Goal: Information Seeking & Learning: Learn about a topic

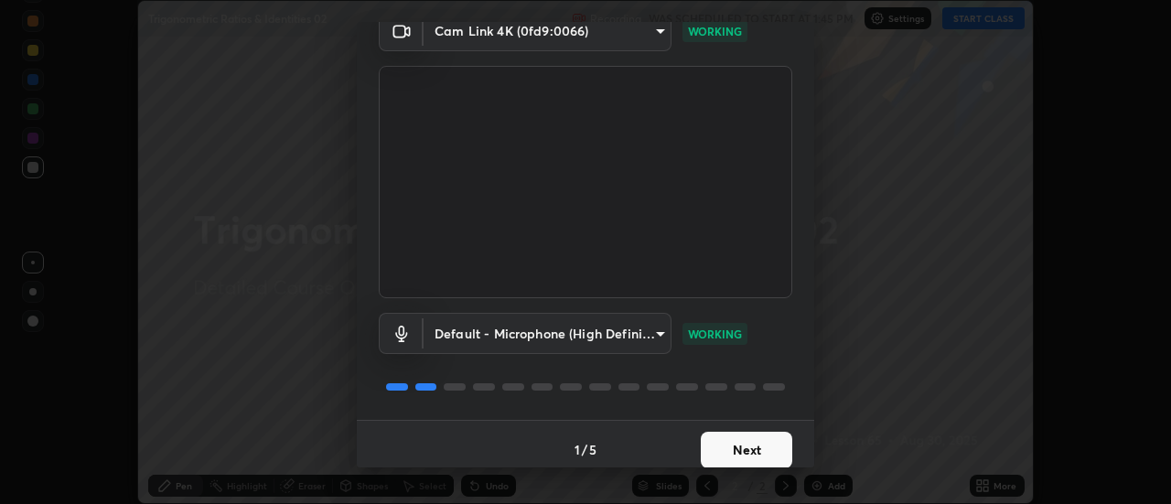
scroll to position [96, 0]
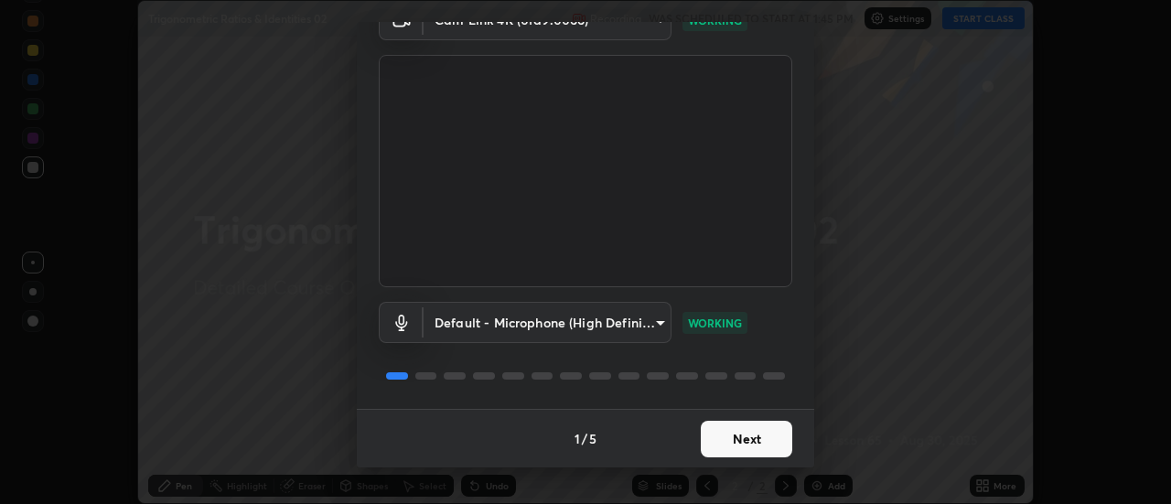
click at [754, 442] on button "Next" at bounding box center [746, 439] width 91 height 37
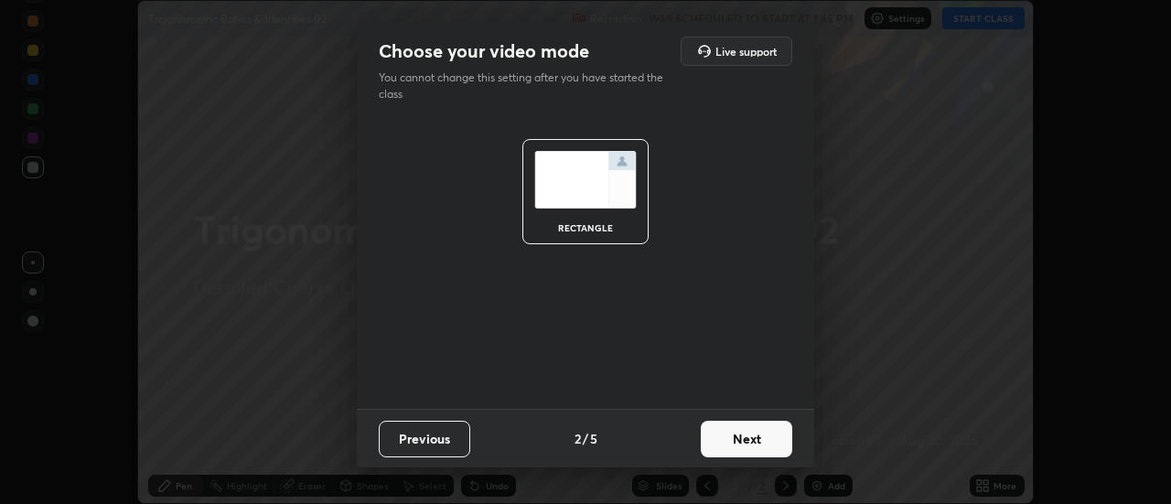
click at [767, 441] on button "Next" at bounding box center [746, 439] width 91 height 37
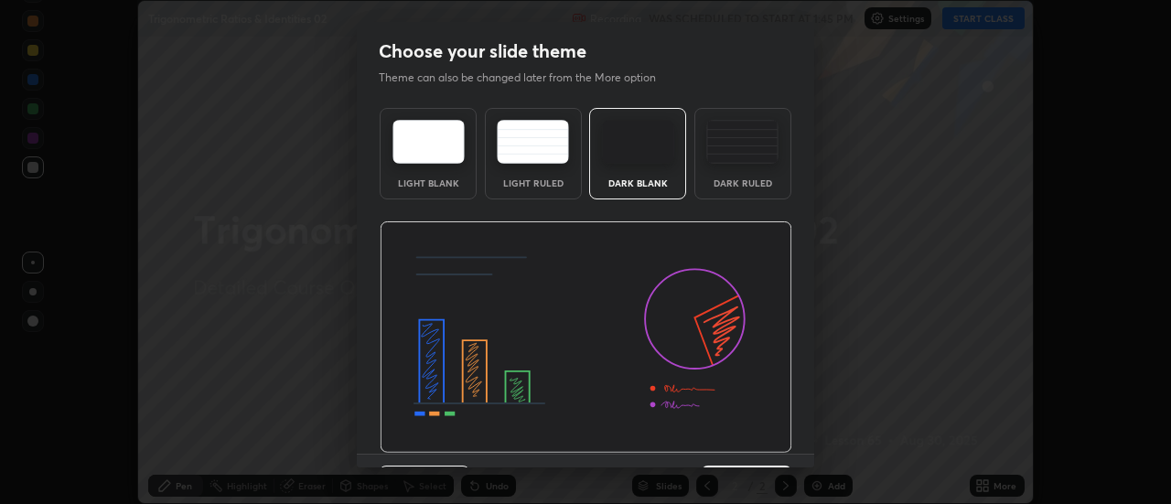
click at [763, 172] on div "Dark Ruled" at bounding box center [742, 153] width 97 height 91
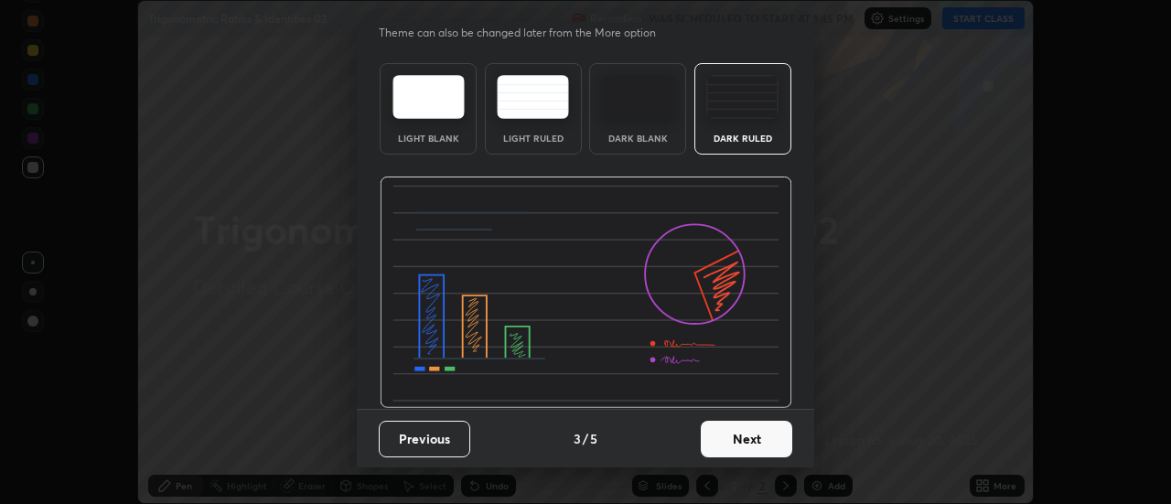
click at [762, 436] on button "Next" at bounding box center [746, 439] width 91 height 37
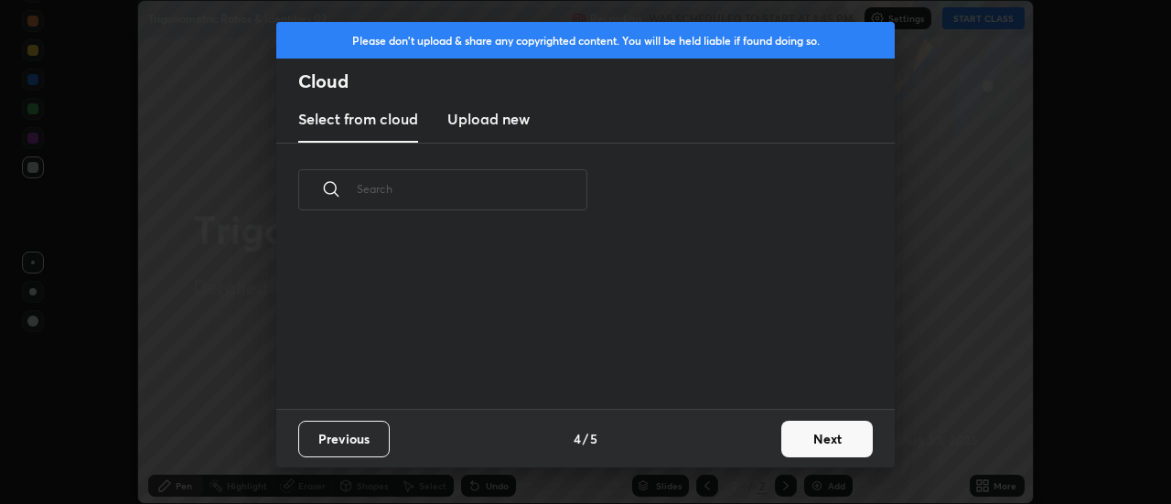
click at [767, 437] on div "Previous 4 / 5 Next" at bounding box center [585, 438] width 618 height 59
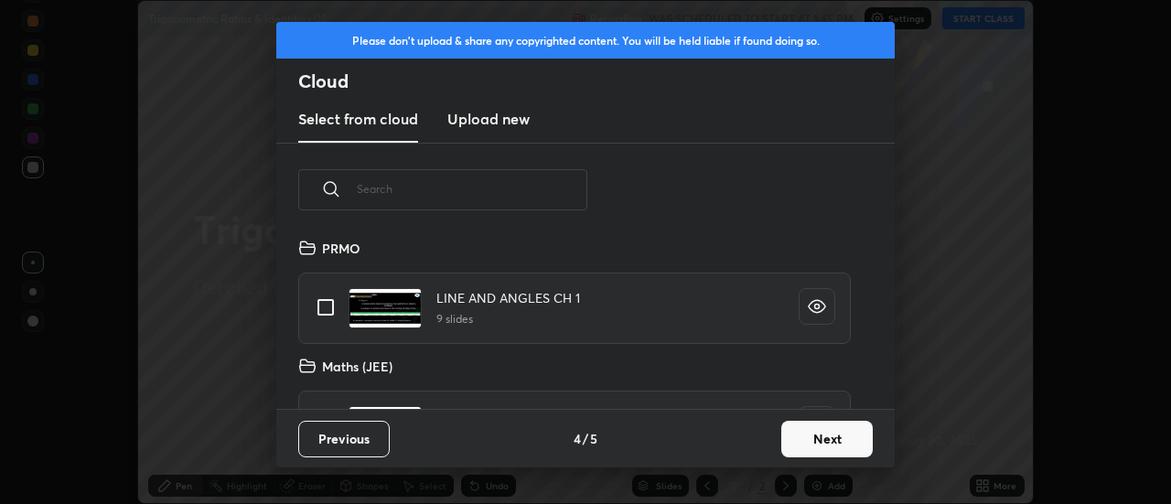
click at [814, 439] on button "Next" at bounding box center [826, 439] width 91 height 37
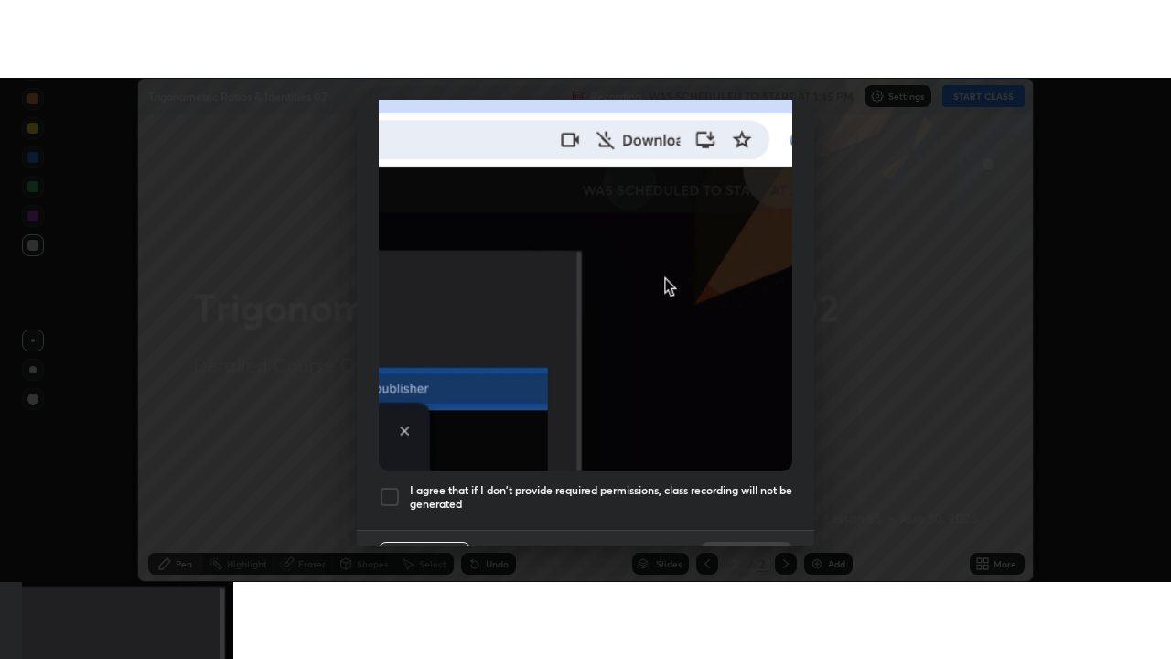
scroll to position [469, 0]
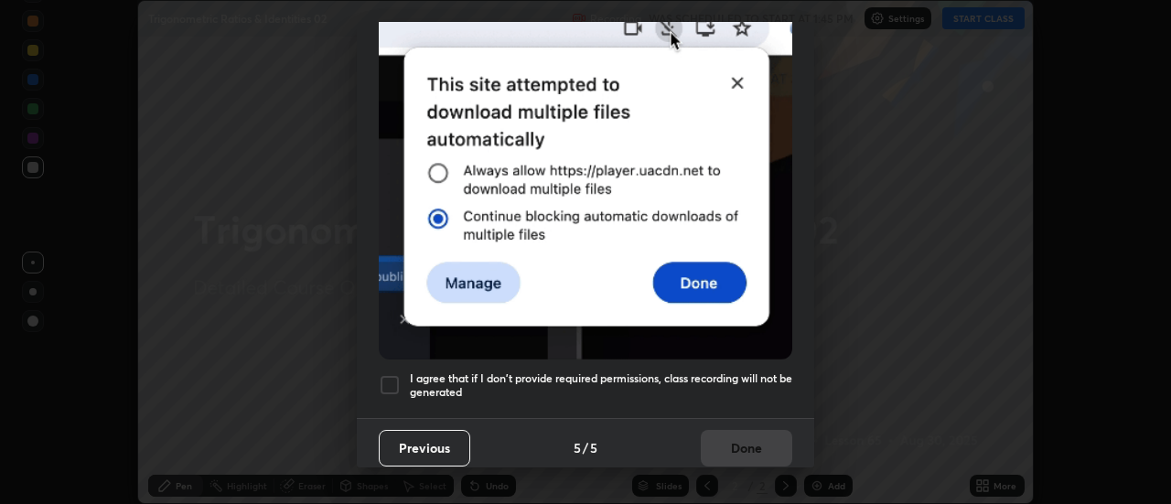
click at [752, 372] on h5 "I agree that if I don't provide required permissions, class recording will not …" at bounding box center [601, 385] width 382 height 28
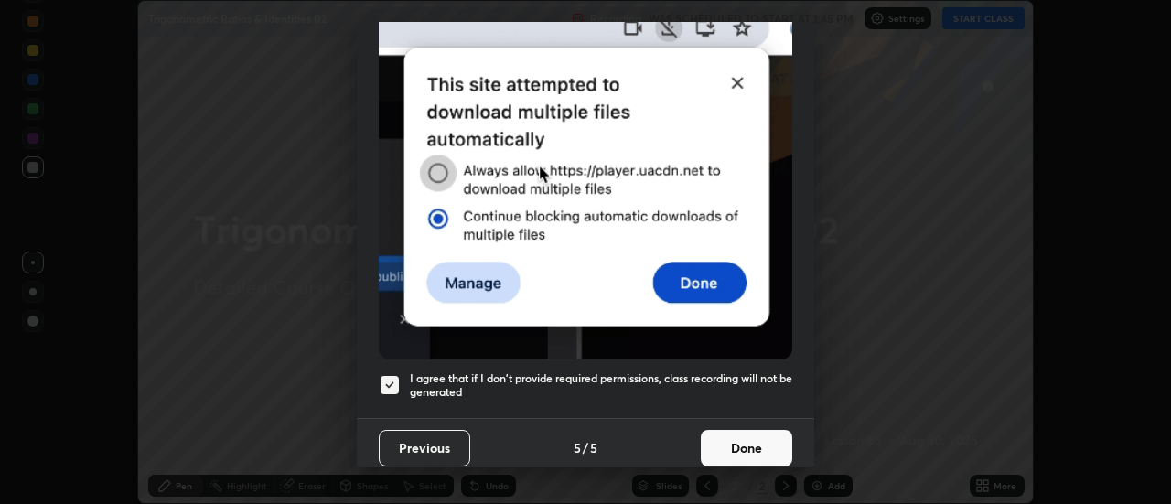
click at [758, 439] on button "Done" at bounding box center [746, 448] width 91 height 37
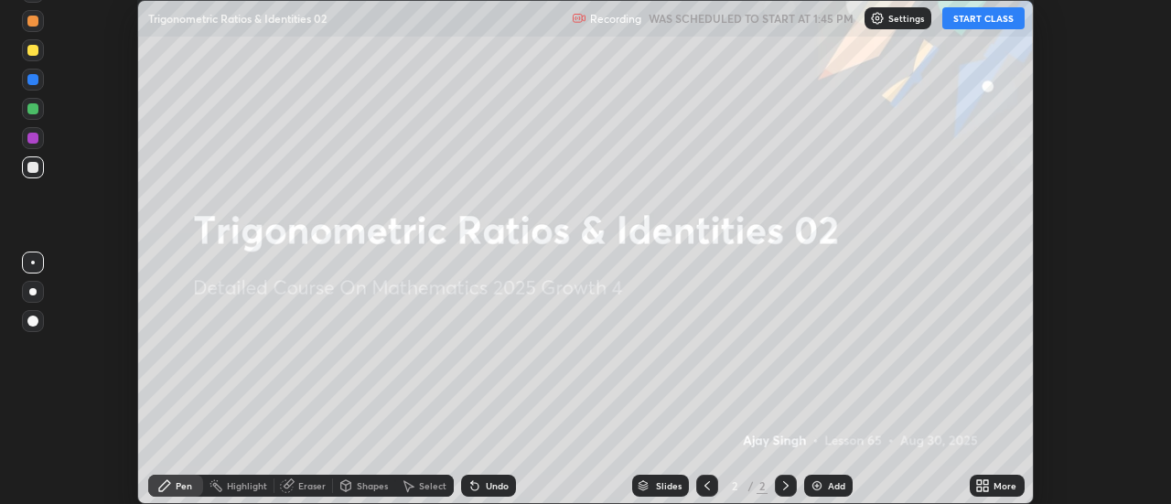
click at [995, 482] on div "More" at bounding box center [1005, 485] width 23 height 9
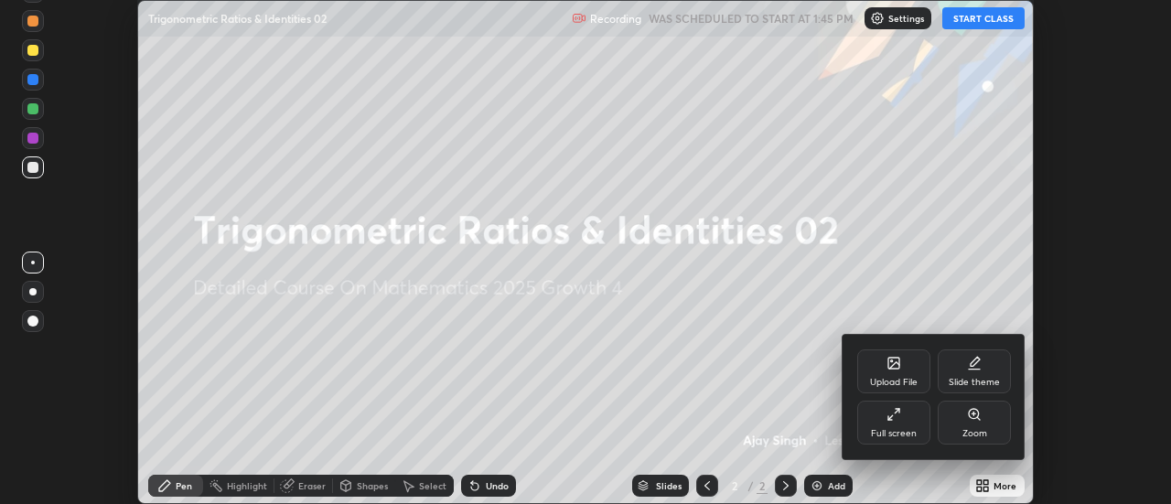
click at [909, 427] on div "Full screen" at bounding box center [893, 423] width 73 height 44
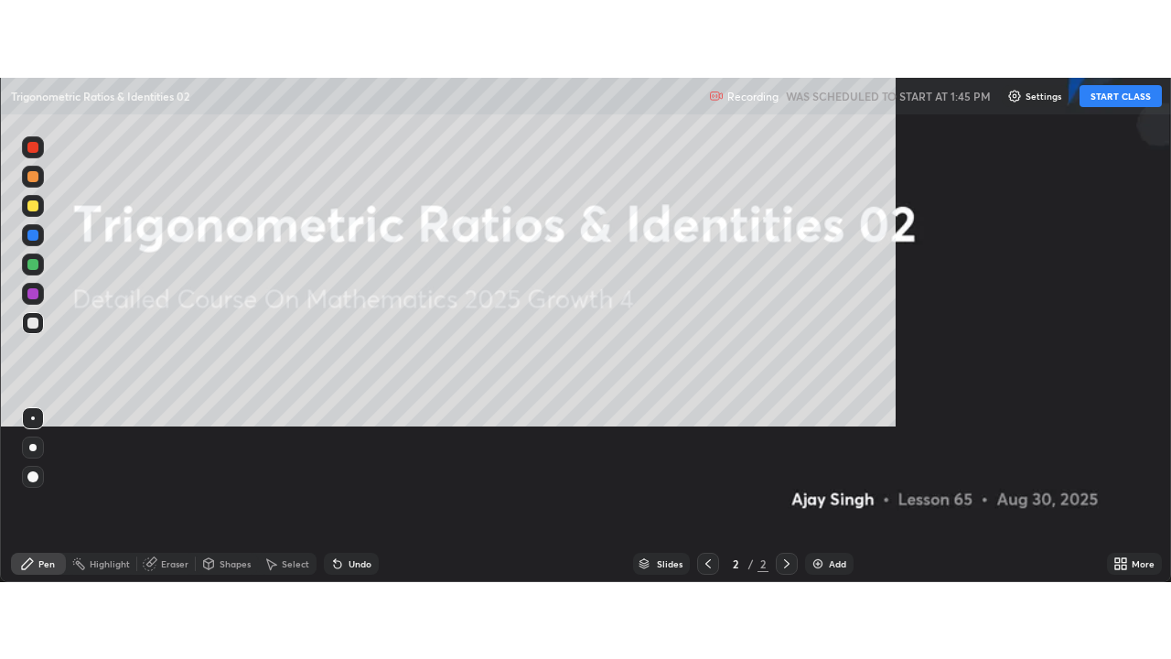
scroll to position [659, 1171]
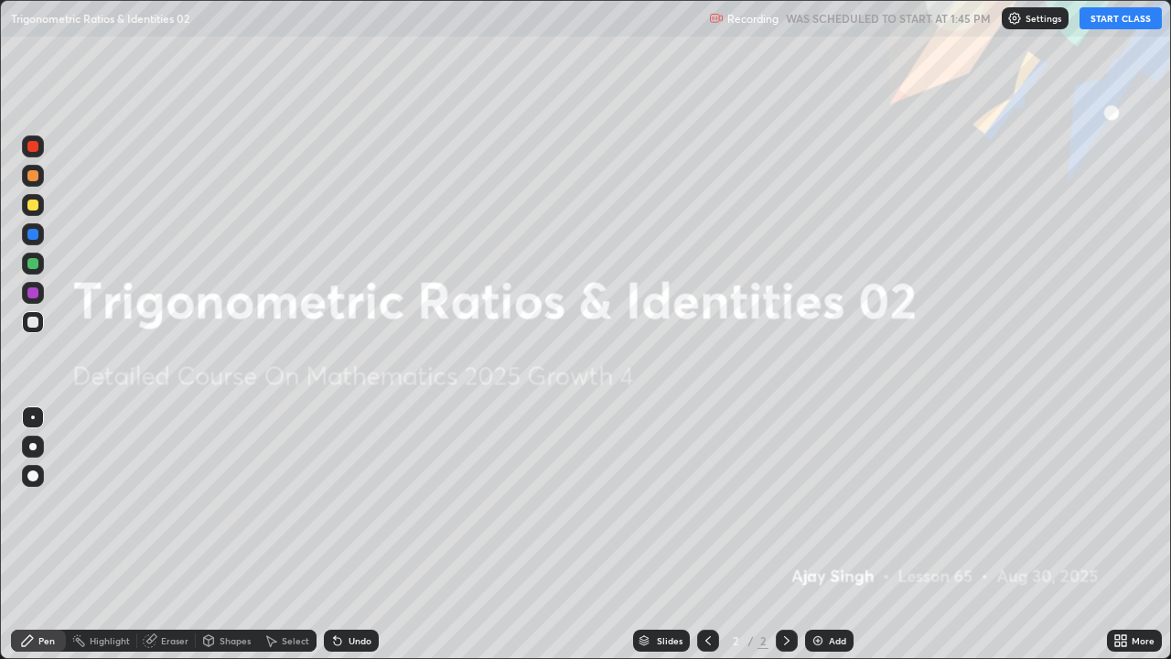
click at [33, 436] on div at bounding box center [33, 447] width 22 height 22
click at [1101, 22] on button "START CLASS" at bounding box center [1121, 18] width 82 height 22
click at [833, 503] on div "Add" at bounding box center [837, 640] width 17 height 9
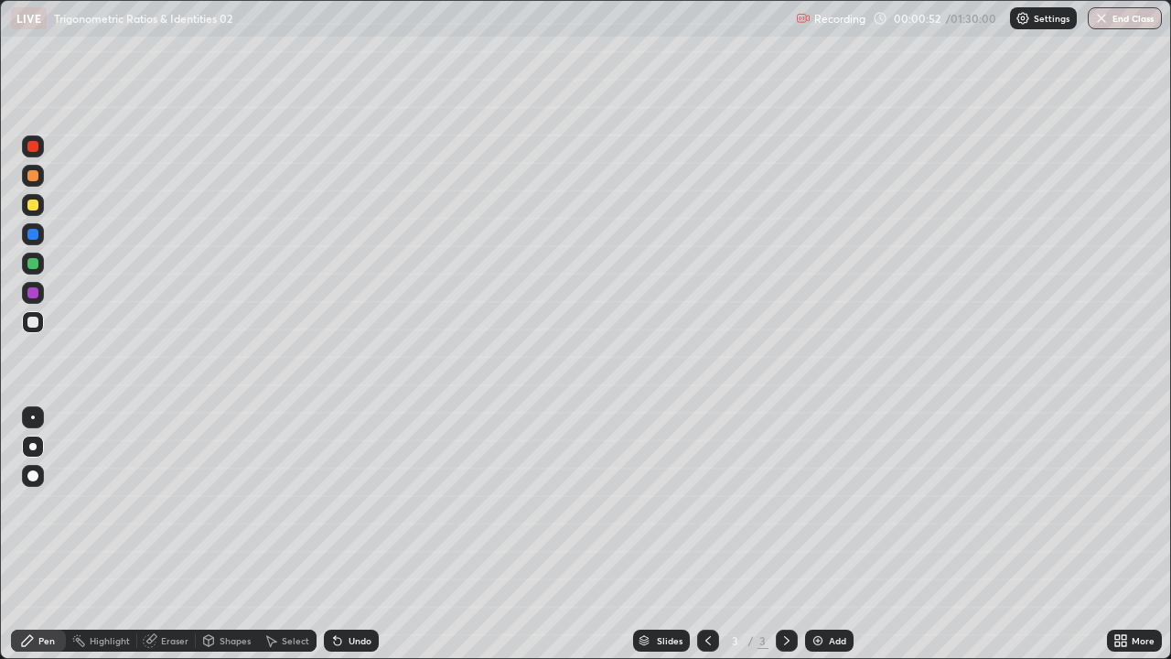
click at [823, 503] on img at bounding box center [818, 640] width 15 height 15
click at [819, 503] on img at bounding box center [818, 640] width 15 height 15
click at [822, 503] on img at bounding box center [818, 640] width 15 height 15
click at [825, 503] on div "Add" at bounding box center [829, 640] width 48 height 22
click at [835, 503] on div "Add" at bounding box center [837, 640] width 17 height 9
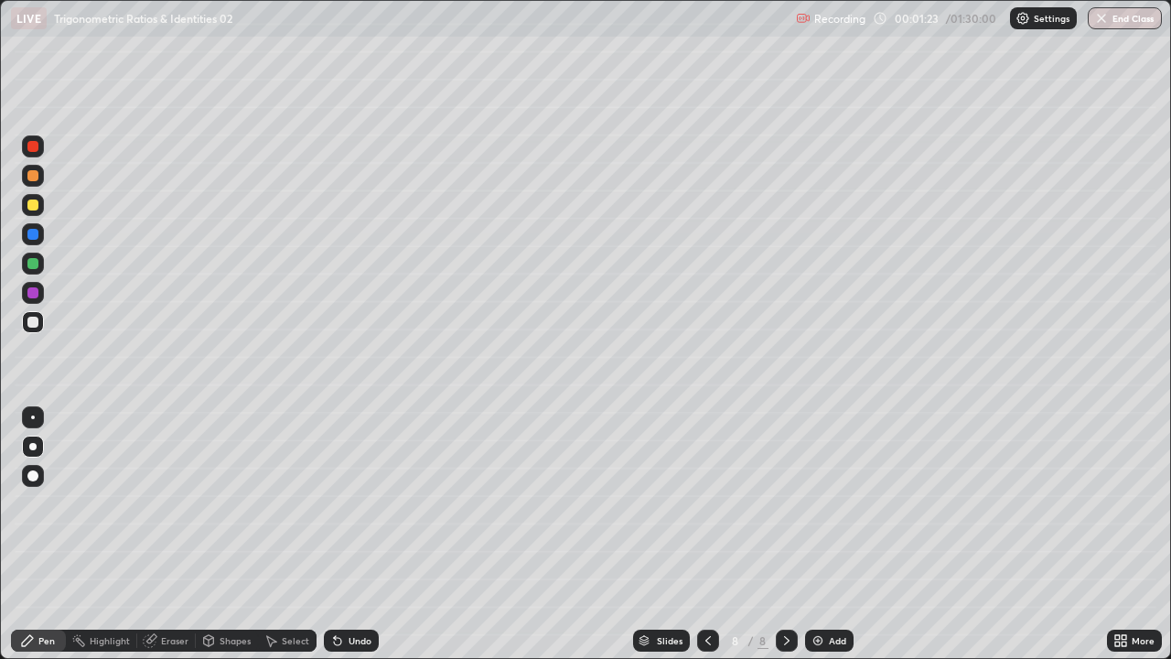
click at [835, 503] on div "Add" at bounding box center [837, 640] width 17 height 9
click at [823, 503] on img at bounding box center [818, 640] width 15 height 15
click at [832, 503] on div "Add" at bounding box center [837, 640] width 17 height 9
click at [830, 503] on div "Add" at bounding box center [837, 640] width 17 height 9
click at [664, 503] on div "Slides" at bounding box center [670, 640] width 26 height 9
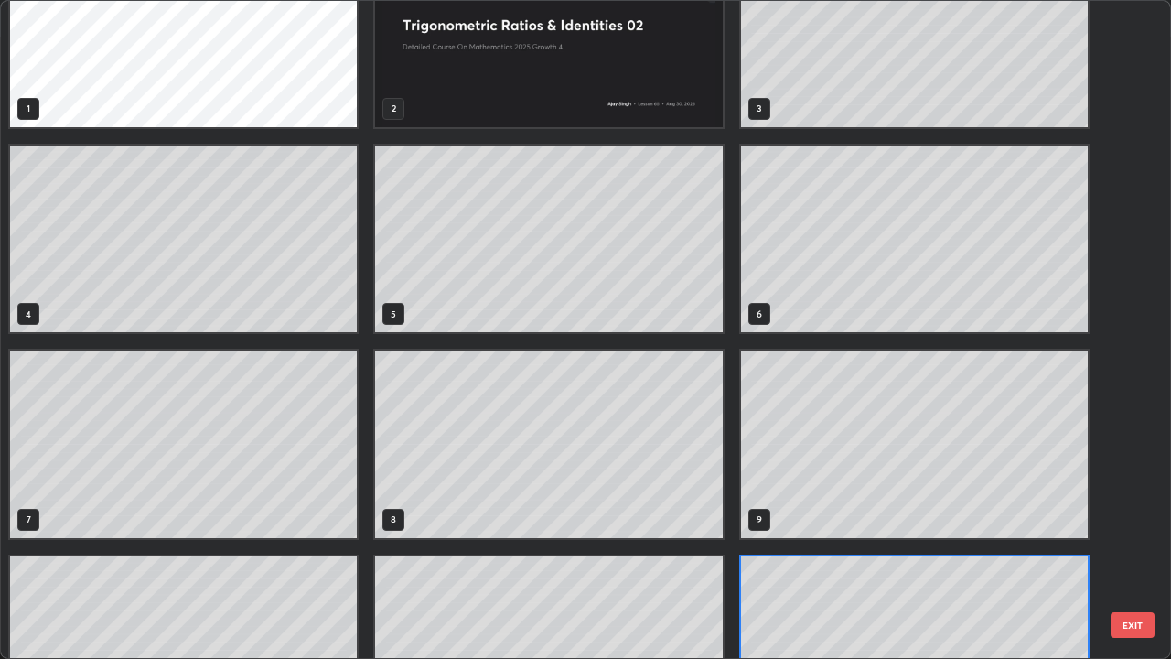
scroll to position [0, 0]
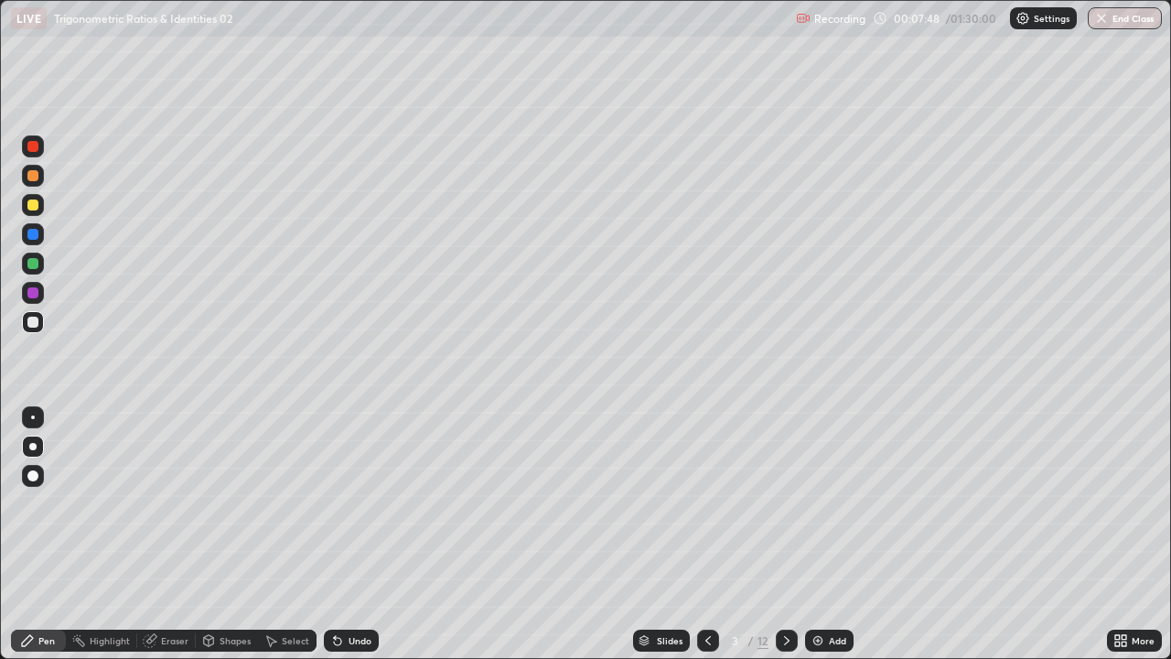
click at [27, 177] on div at bounding box center [32, 175] width 11 height 11
click at [781, 503] on icon at bounding box center [787, 640] width 15 height 15
click at [33, 323] on div at bounding box center [32, 322] width 11 height 11
click at [32, 261] on div at bounding box center [32, 263] width 11 height 11
click at [787, 503] on icon at bounding box center [787, 640] width 15 height 15
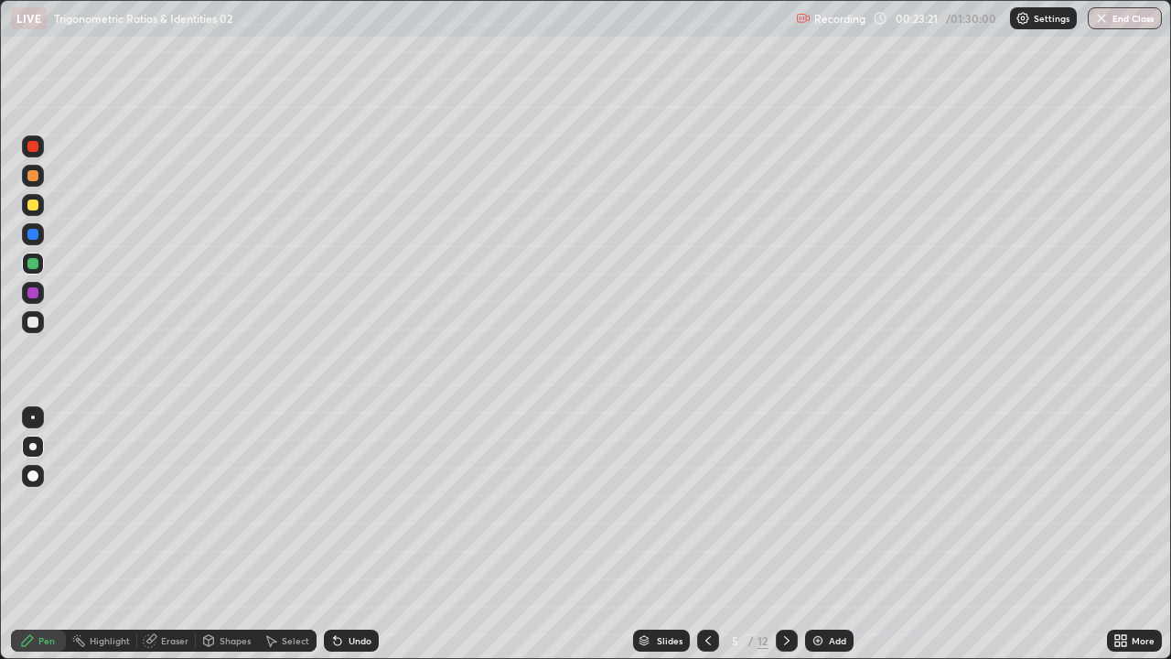
click at [33, 320] on div at bounding box center [32, 322] width 11 height 11
click at [297, 503] on div "Select" at bounding box center [295, 640] width 27 height 9
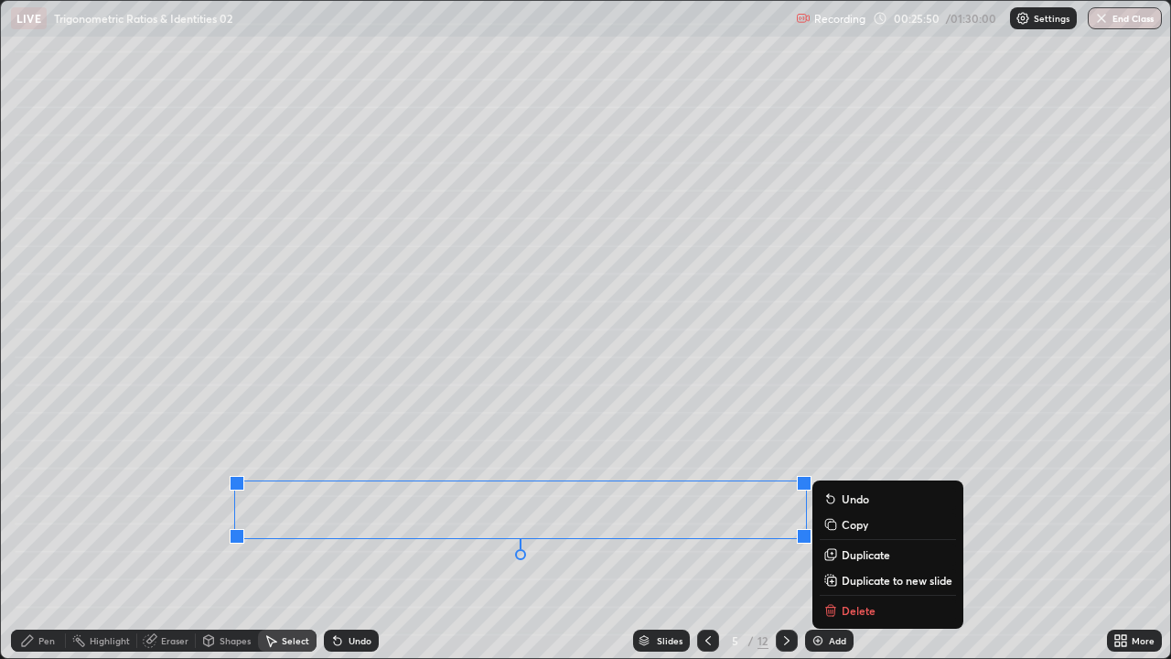
click at [876, 503] on p "Duplicate to new slide" at bounding box center [897, 580] width 111 height 15
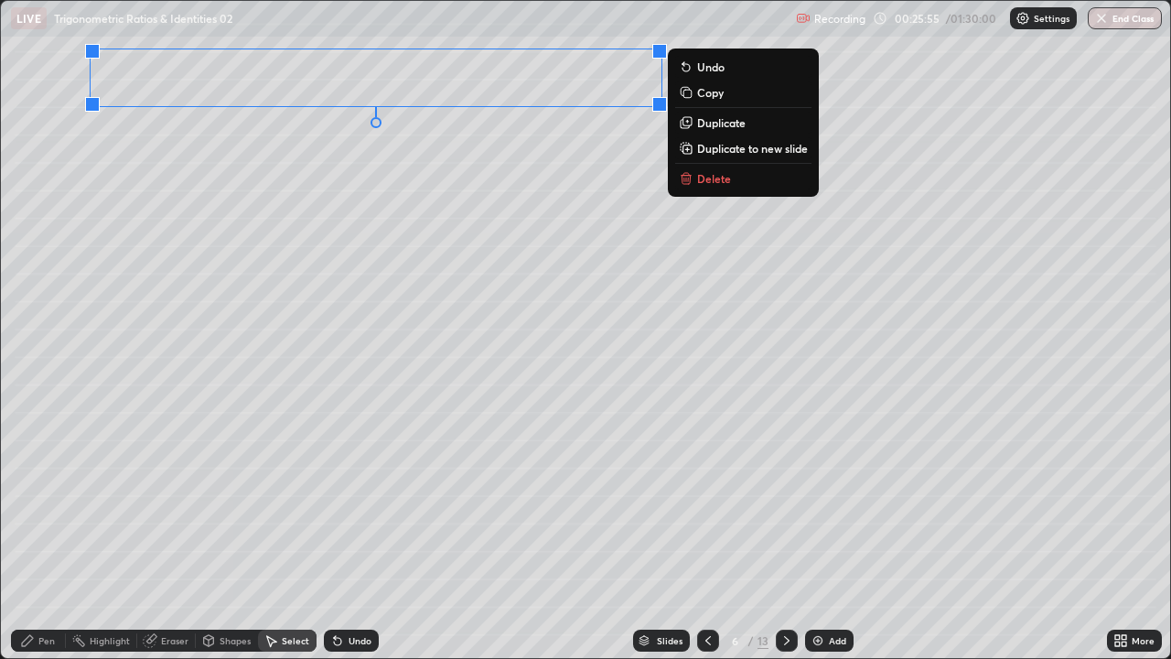
click at [43, 503] on div "Pen" at bounding box center [46, 640] width 16 height 9
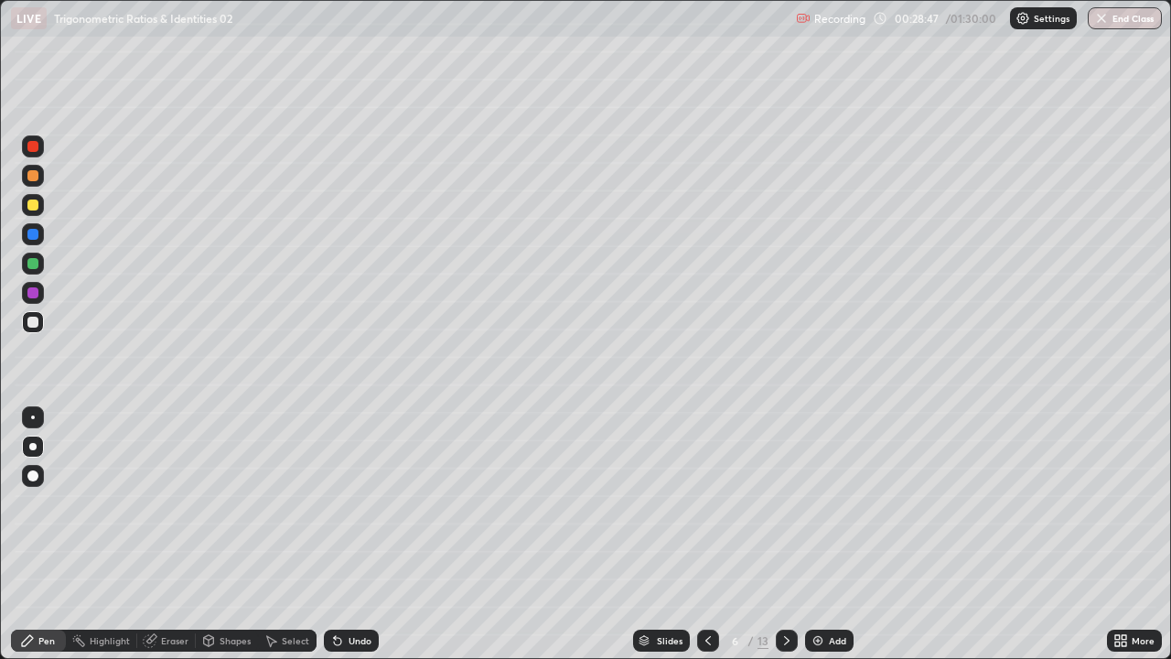
click at [31, 263] on div at bounding box center [32, 263] width 11 height 11
click at [301, 503] on div "Select" at bounding box center [295, 640] width 27 height 9
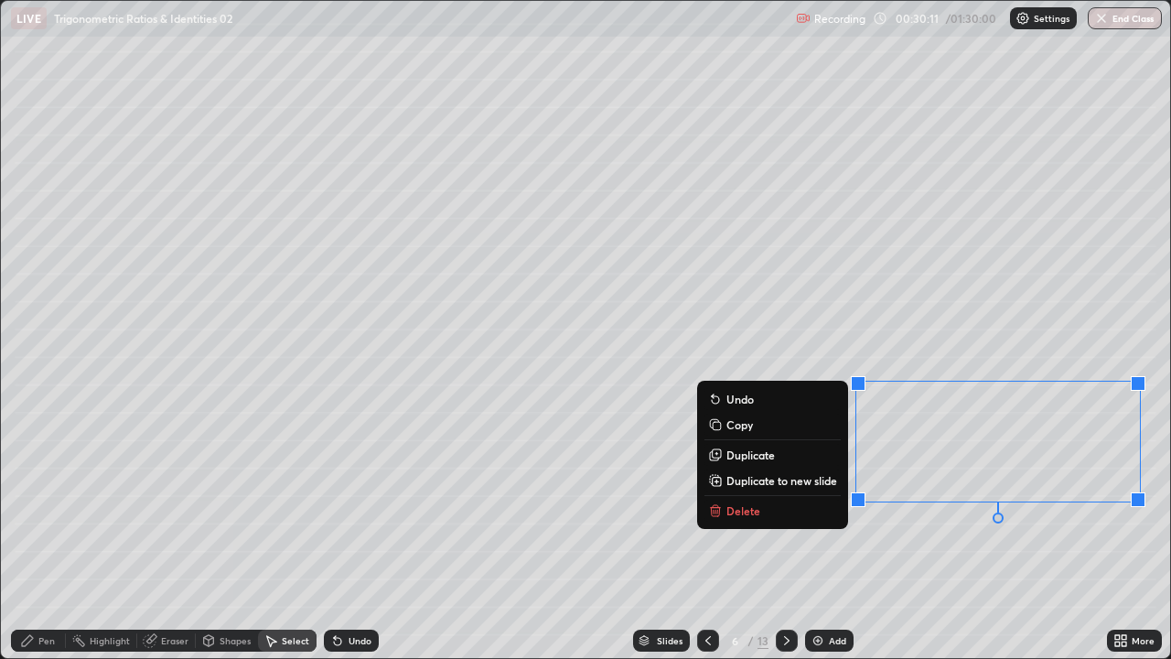
click at [821, 485] on p "Duplicate to new slide" at bounding box center [781, 480] width 111 height 15
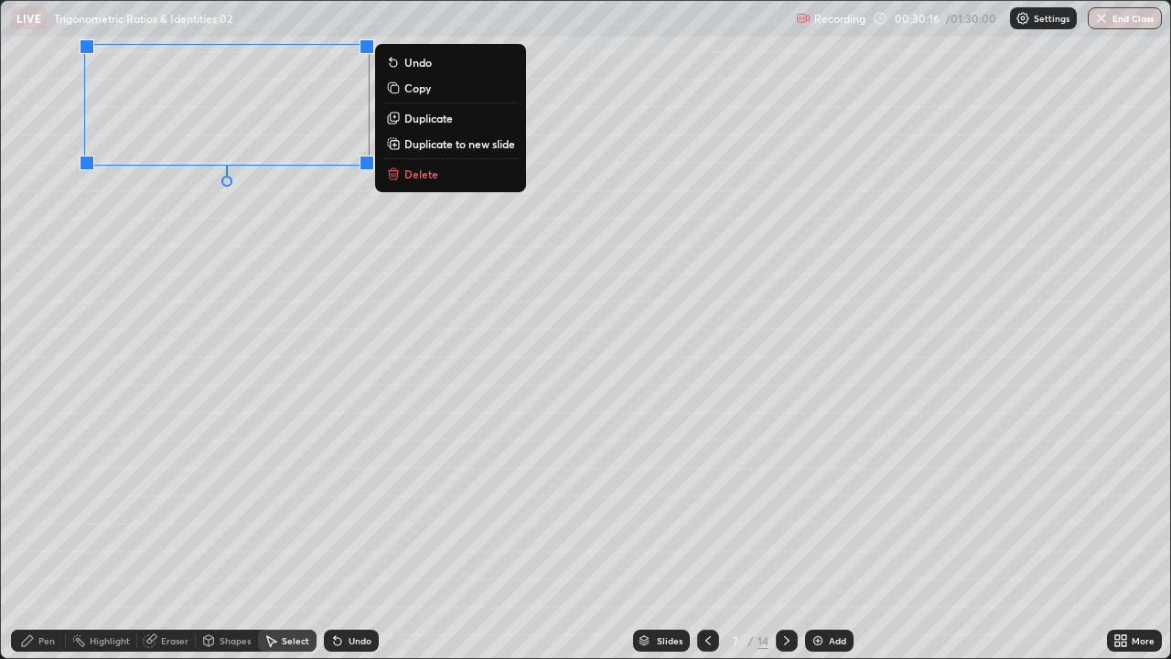
click at [44, 503] on div "Pen" at bounding box center [46, 640] width 16 height 9
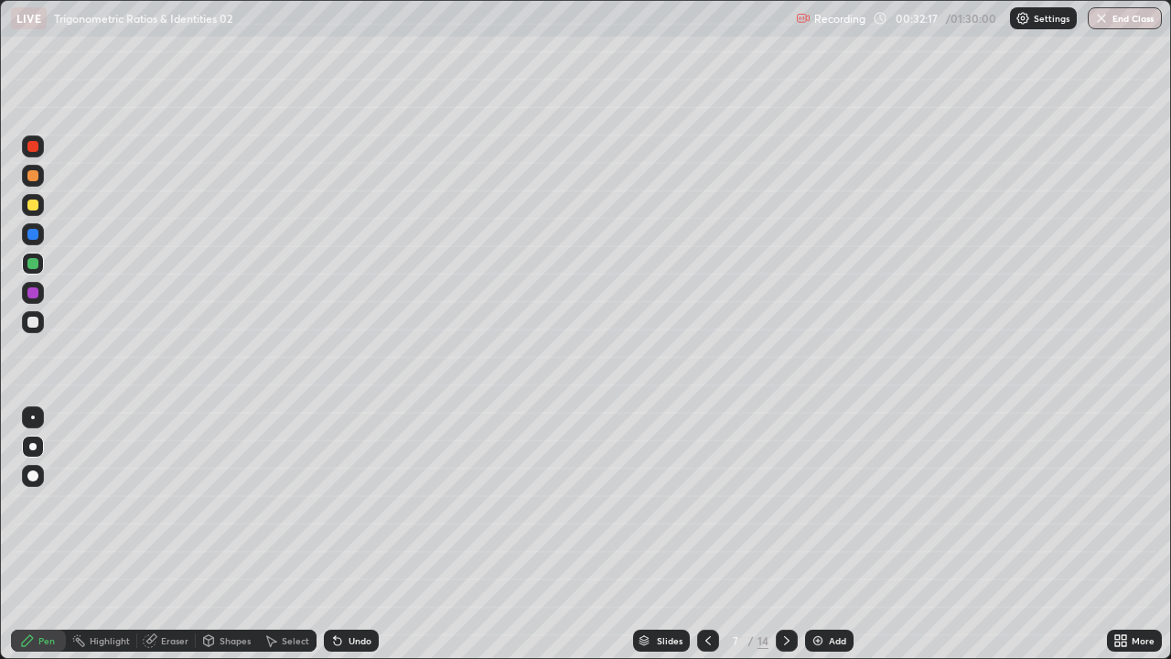
click at [704, 503] on div at bounding box center [708, 640] width 22 height 22
click at [785, 503] on icon at bounding box center [787, 640] width 15 height 15
click at [181, 503] on div "Eraser" at bounding box center [174, 640] width 27 height 9
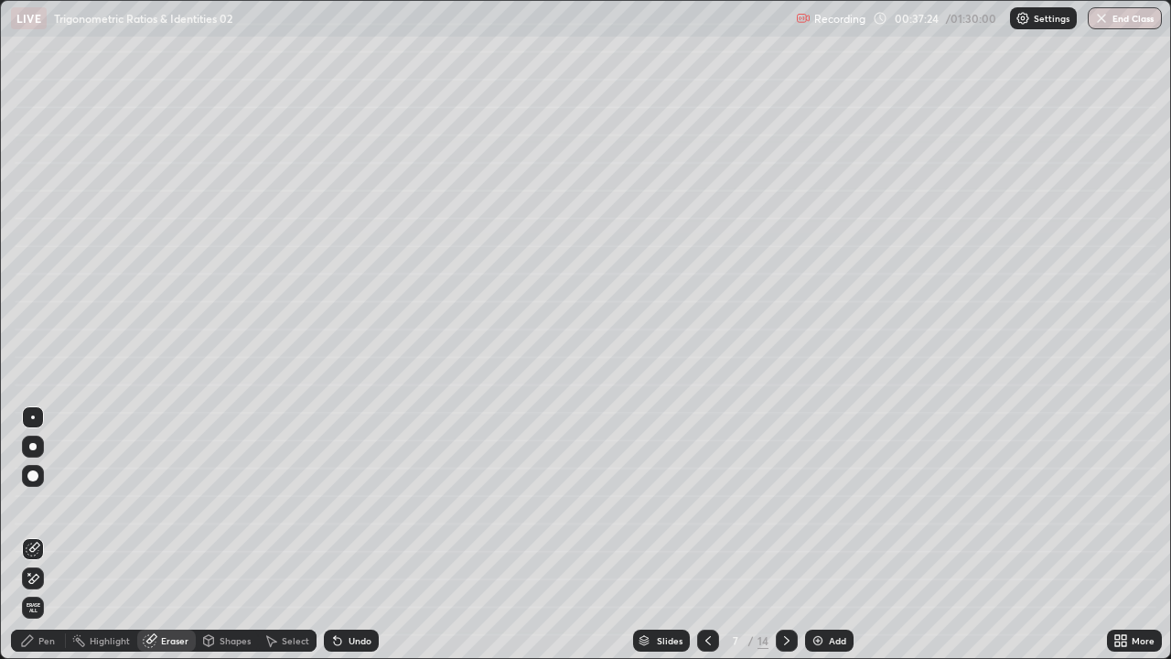
click at [34, 503] on icon at bounding box center [33, 579] width 15 height 16
click at [43, 503] on div "Pen" at bounding box center [46, 640] width 16 height 9
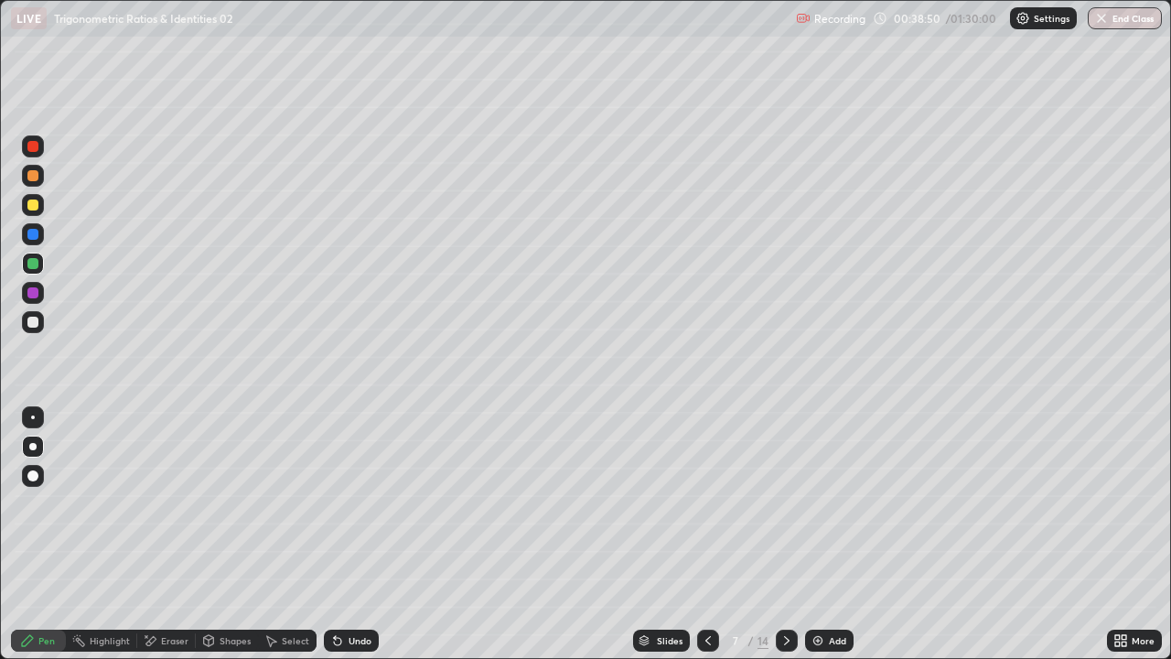
click at [706, 503] on icon at bounding box center [708, 640] width 15 height 15
click at [795, 503] on div at bounding box center [787, 640] width 22 height 22
click at [704, 503] on icon at bounding box center [708, 640] width 15 height 15
click at [706, 503] on icon at bounding box center [708, 640] width 15 height 15
click at [783, 503] on icon at bounding box center [787, 640] width 15 height 15
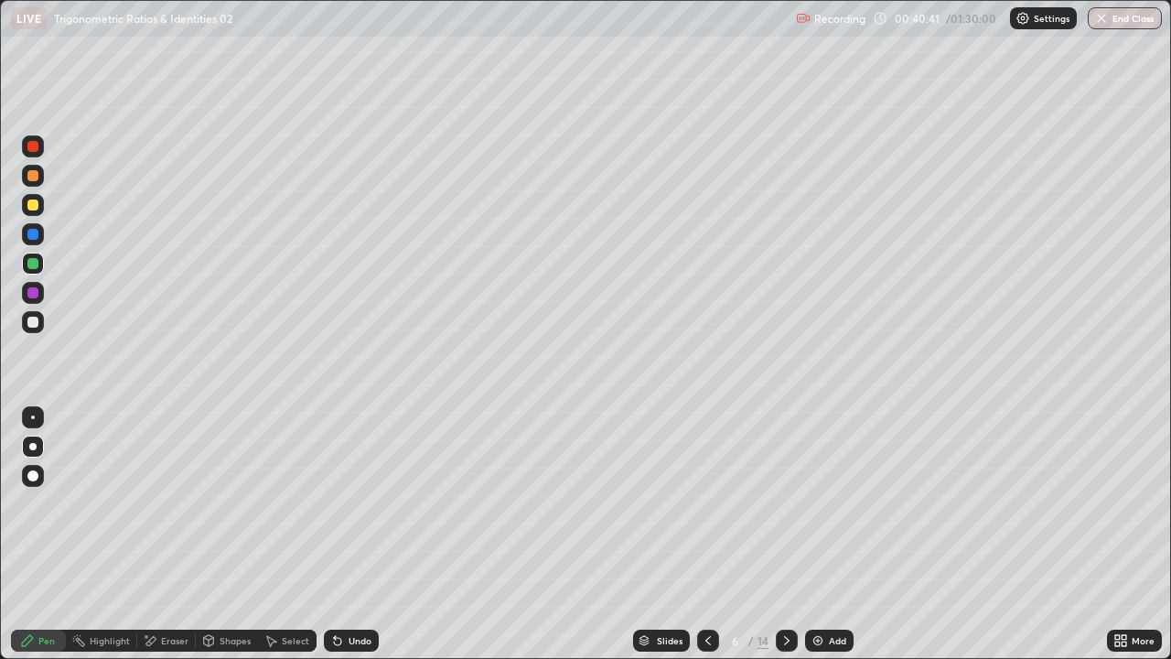
click at [818, 503] on img at bounding box center [818, 640] width 15 height 15
click at [785, 503] on icon at bounding box center [787, 640] width 15 height 15
click at [30, 206] on div at bounding box center [32, 204] width 11 height 11
click at [156, 503] on icon at bounding box center [150, 641] width 15 height 16
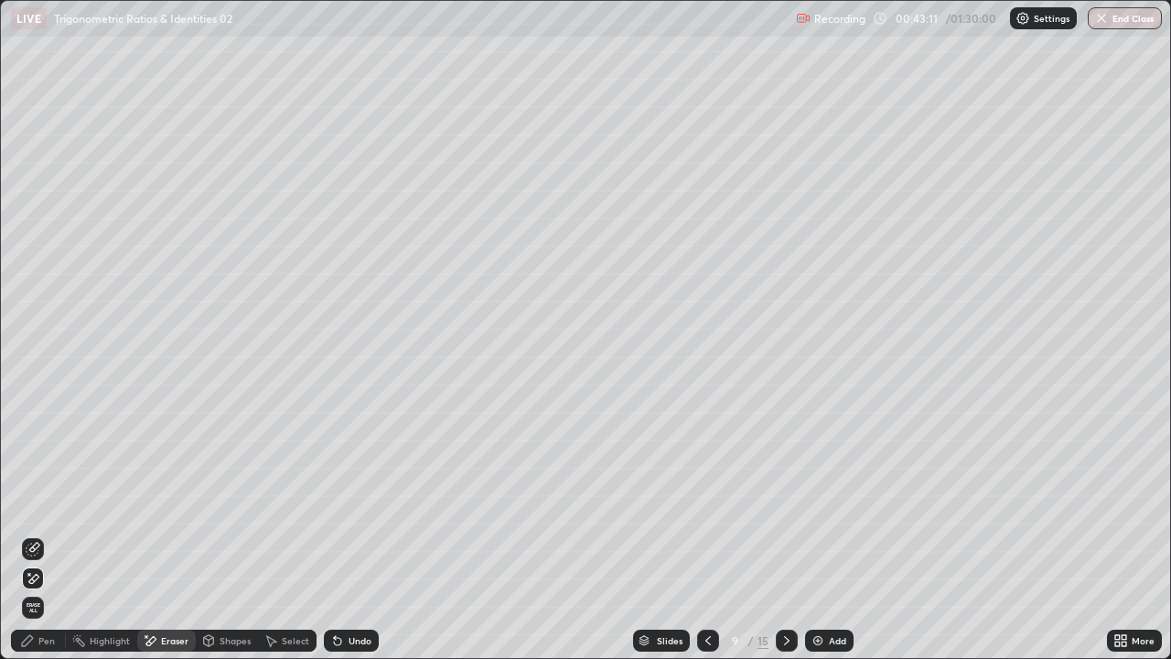
click at [42, 503] on div "Pen" at bounding box center [46, 640] width 16 height 9
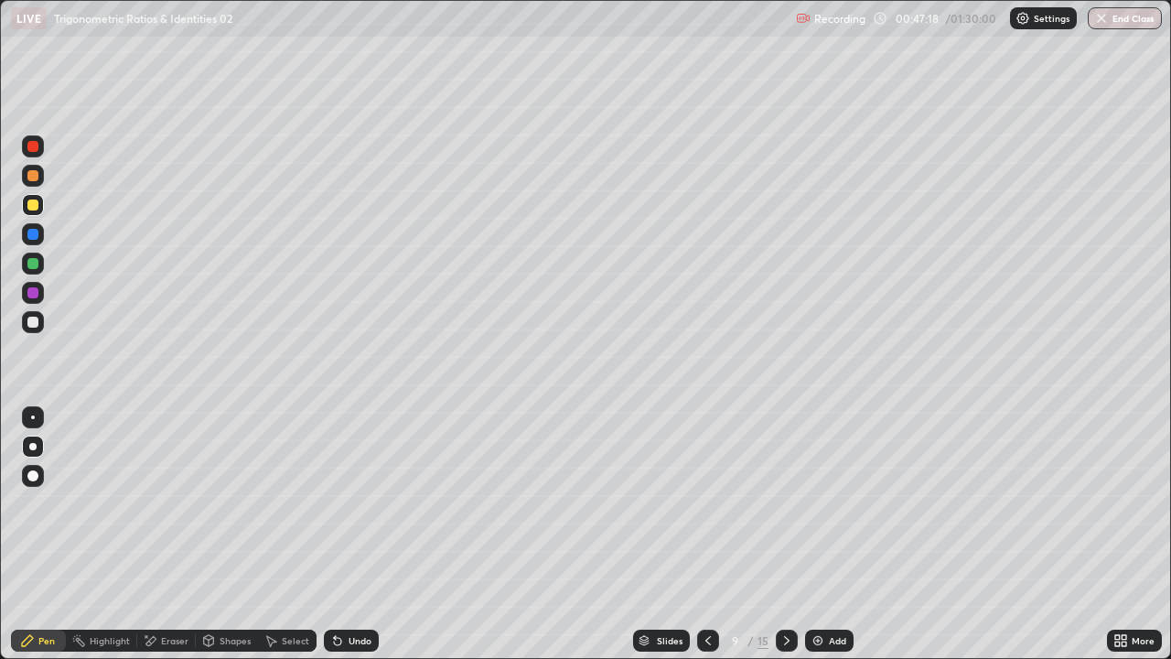
click at [31, 313] on div at bounding box center [33, 322] width 22 height 22
click at [823, 503] on img at bounding box center [818, 640] width 15 height 15
click at [703, 503] on icon at bounding box center [708, 640] width 15 height 15
click at [784, 503] on icon at bounding box center [786, 640] width 5 height 9
click at [782, 503] on icon at bounding box center [787, 640] width 15 height 15
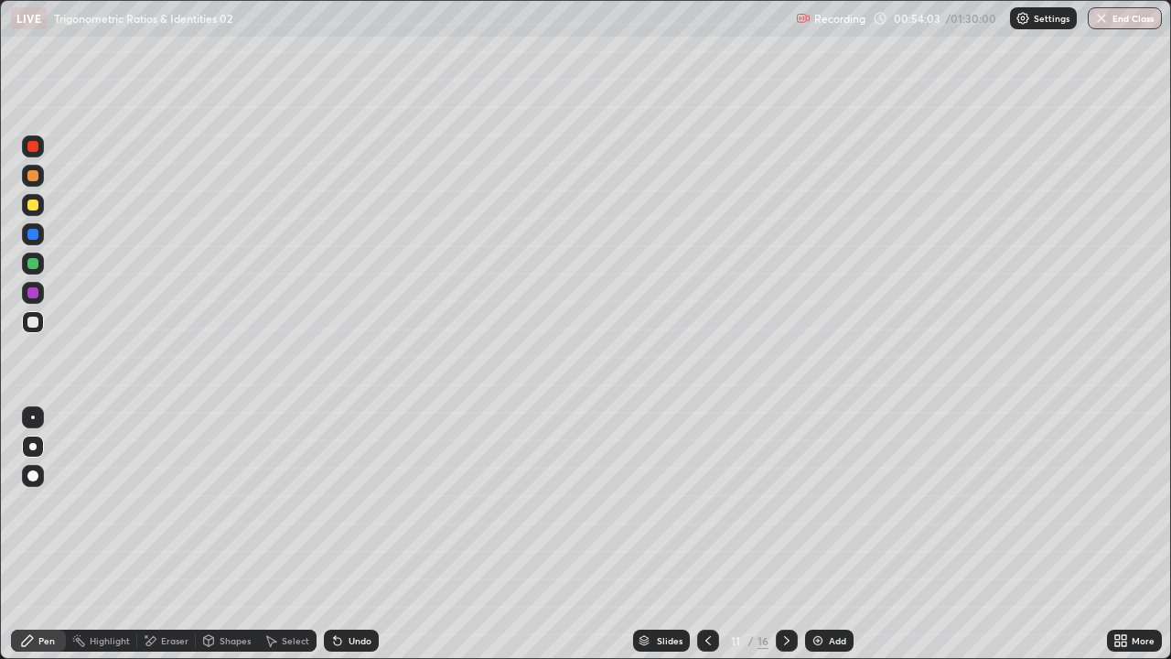
click at [704, 503] on icon at bounding box center [708, 640] width 15 height 15
click at [701, 503] on icon at bounding box center [708, 640] width 15 height 15
click at [697, 503] on div at bounding box center [708, 640] width 22 height 22
click at [786, 503] on icon at bounding box center [786, 640] width 5 height 9
click at [783, 503] on icon at bounding box center [787, 640] width 15 height 15
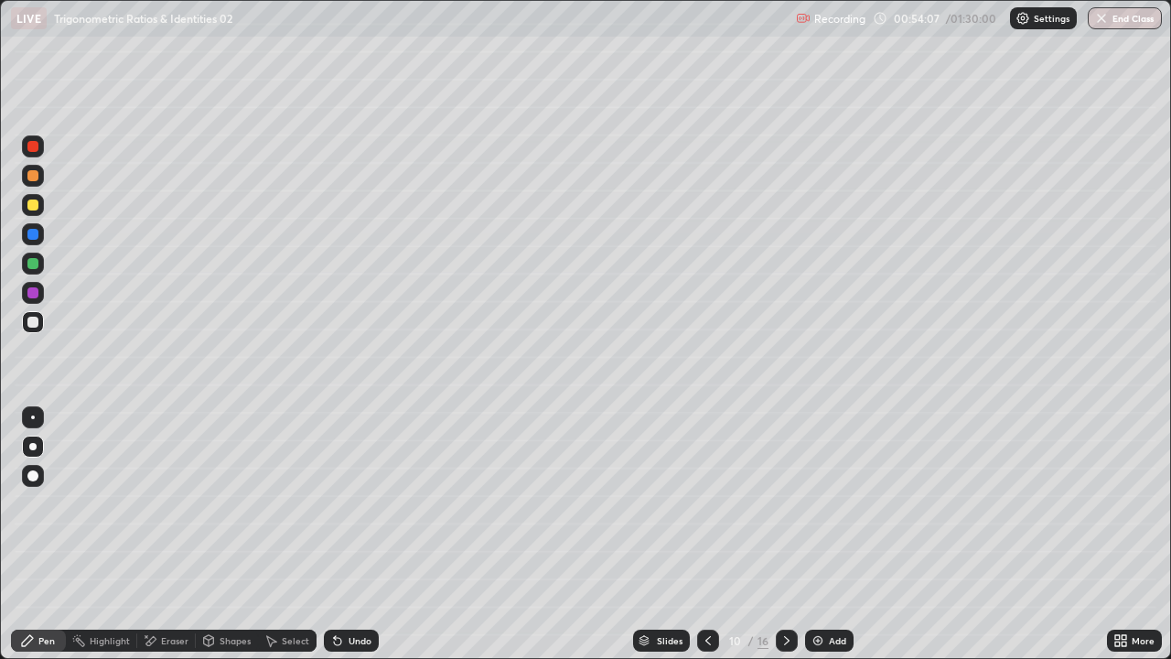
click at [781, 503] on icon at bounding box center [787, 640] width 15 height 15
click at [32, 235] on div at bounding box center [32, 234] width 11 height 11
click at [823, 503] on div "Add" at bounding box center [829, 640] width 48 height 22
click at [35, 318] on div at bounding box center [32, 322] width 11 height 11
click at [776, 503] on div at bounding box center [787, 640] width 22 height 22
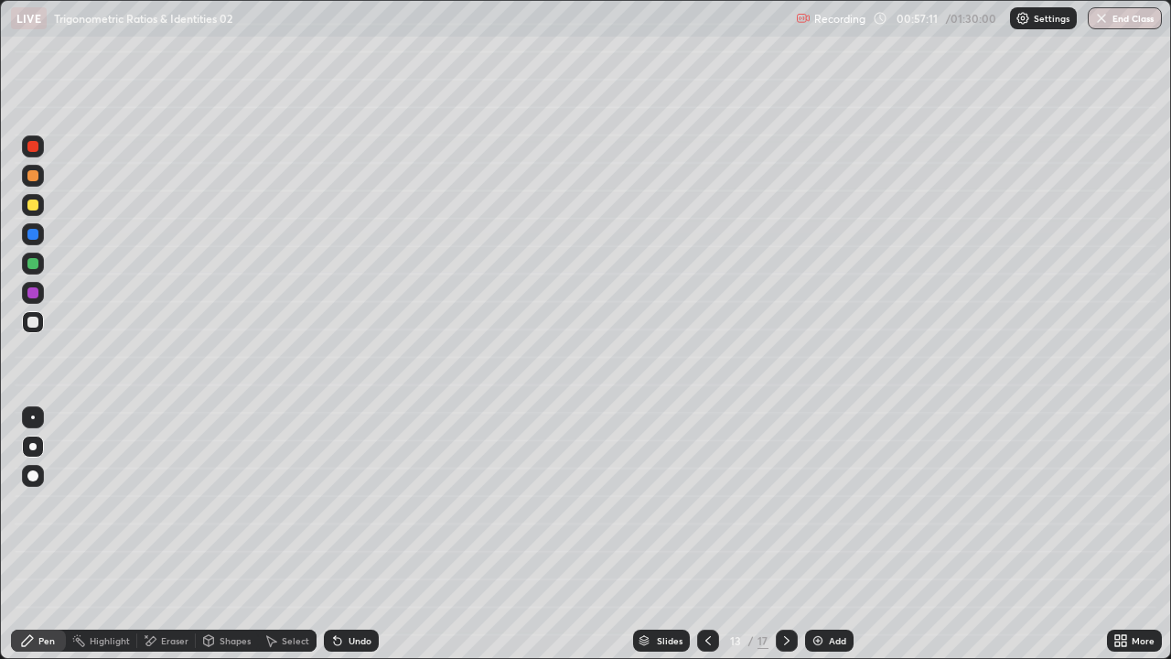
click at [787, 503] on icon at bounding box center [787, 640] width 15 height 15
click at [782, 503] on icon at bounding box center [787, 640] width 15 height 15
click at [784, 503] on icon at bounding box center [787, 640] width 15 height 15
click at [786, 503] on icon at bounding box center [787, 640] width 15 height 15
click at [37, 207] on div at bounding box center [32, 204] width 11 height 11
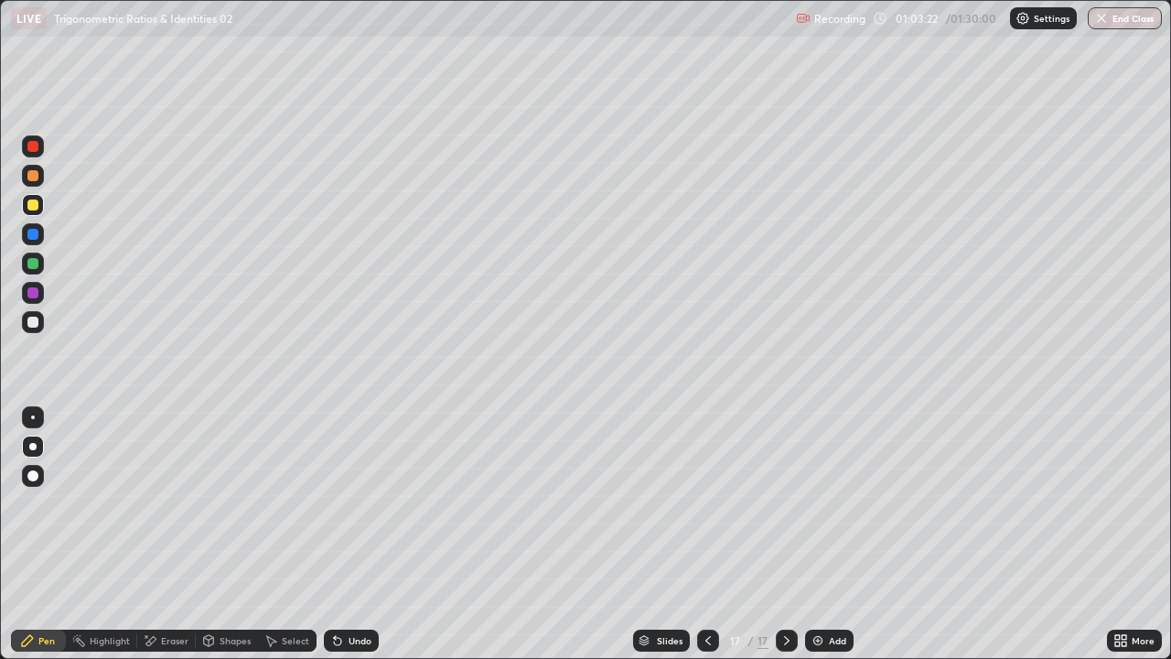
click at [821, 503] on img at bounding box center [818, 640] width 15 height 15
click at [38, 325] on div at bounding box center [32, 322] width 11 height 11
click at [174, 503] on div "Eraser" at bounding box center [174, 640] width 27 height 9
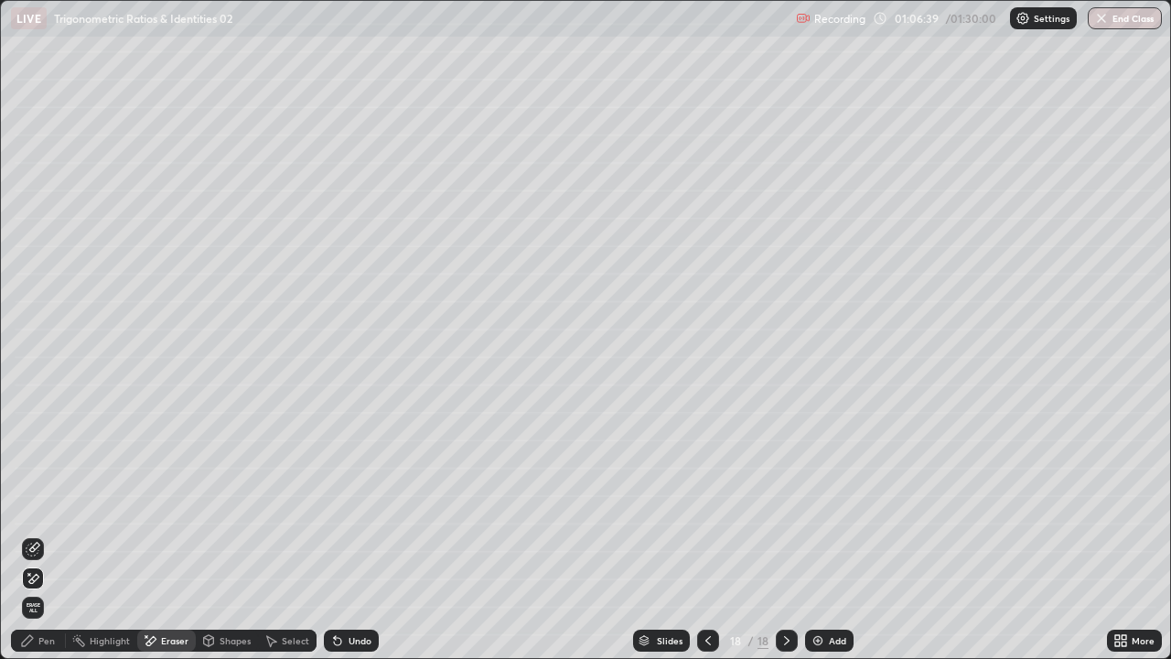
click at [52, 503] on div "Pen" at bounding box center [46, 640] width 16 height 9
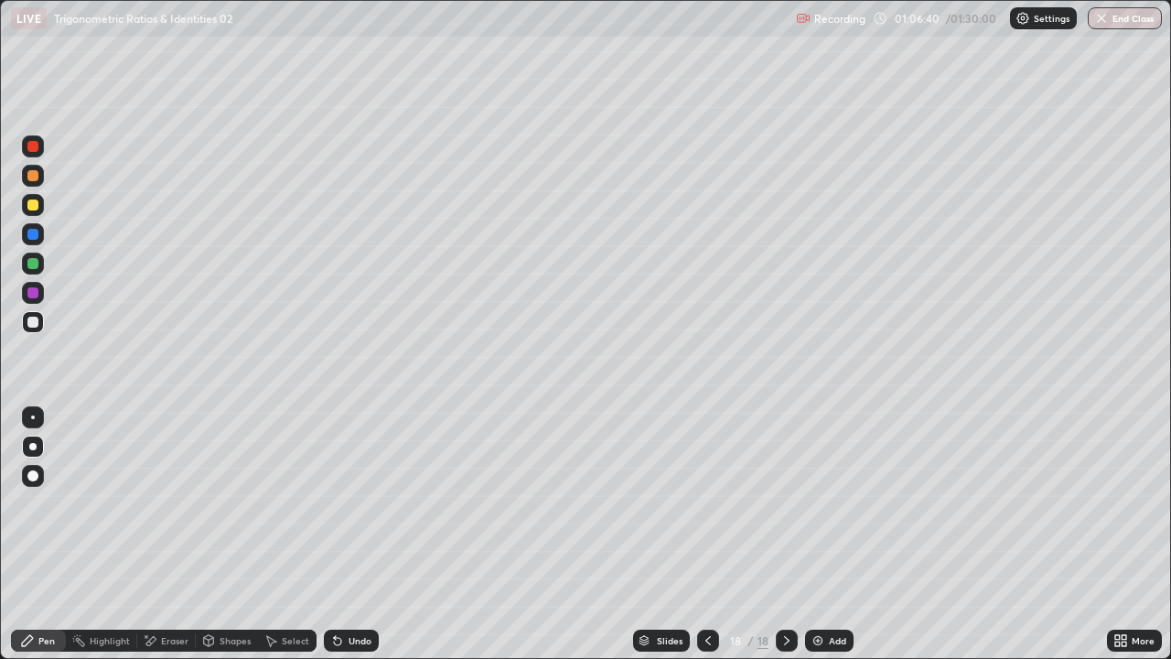
click at [34, 203] on div at bounding box center [32, 204] width 11 height 11
click at [835, 503] on div "Add" at bounding box center [837, 640] width 17 height 9
click at [33, 177] on div at bounding box center [32, 175] width 11 height 11
click at [31, 324] on div at bounding box center [32, 322] width 11 height 11
click at [829, 503] on div "Add" at bounding box center [837, 640] width 17 height 9
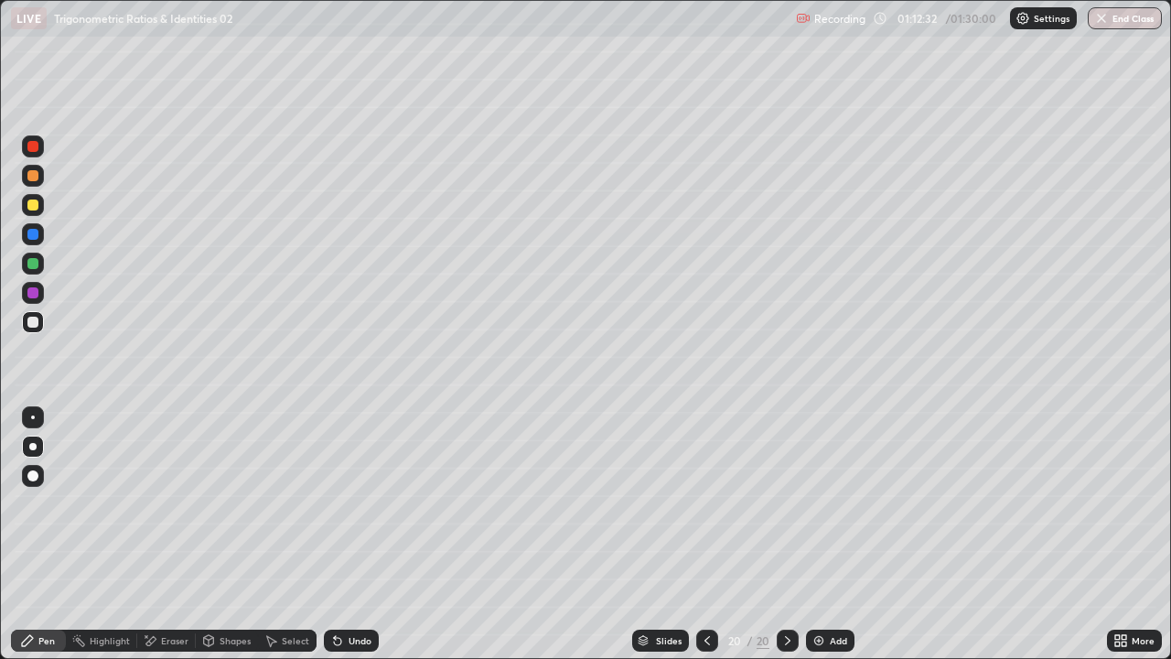
click at [36, 206] on div at bounding box center [32, 204] width 11 height 11
click at [696, 503] on div at bounding box center [707, 640] width 22 height 22
click at [786, 503] on icon at bounding box center [787, 640] width 15 height 15
click at [835, 503] on div "Add" at bounding box center [838, 640] width 17 height 9
click at [31, 318] on div at bounding box center [32, 322] width 11 height 11
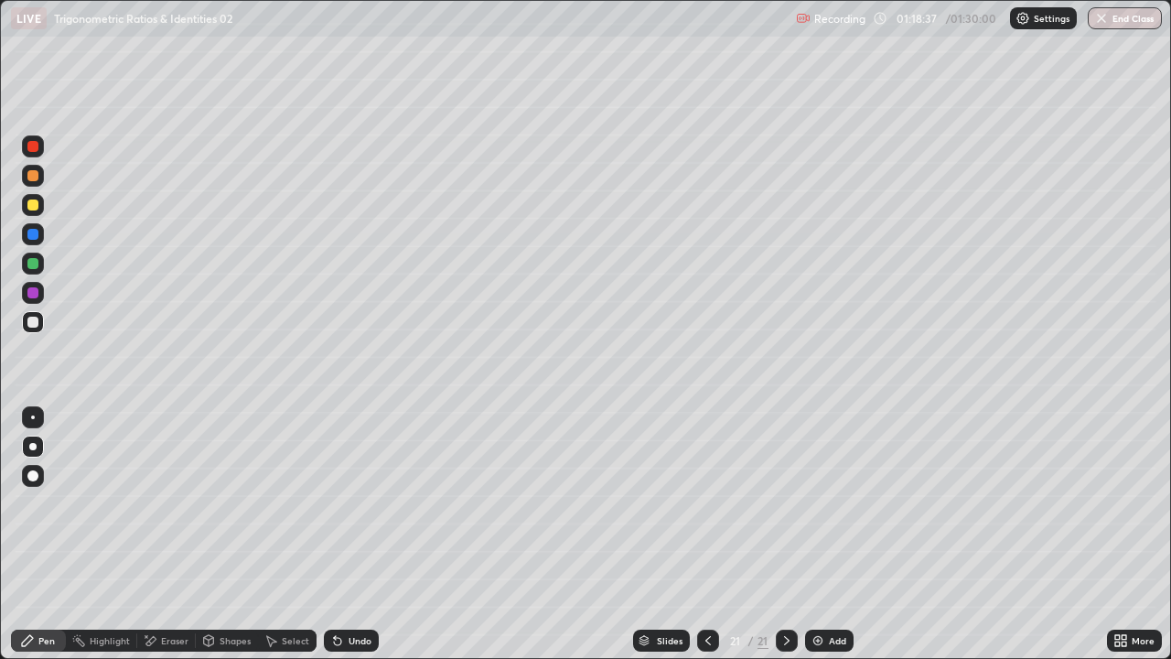
click at [833, 503] on div "Add" at bounding box center [837, 640] width 17 height 9
click at [705, 503] on icon at bounding box center [708, 640] width 15 height 15
click at [708, 503] on icon at bounding box center [708, 640] width 15 height 15
click at [1113, 21] on button "End Class" at bounding box center [1125, 18] width 74 height 22
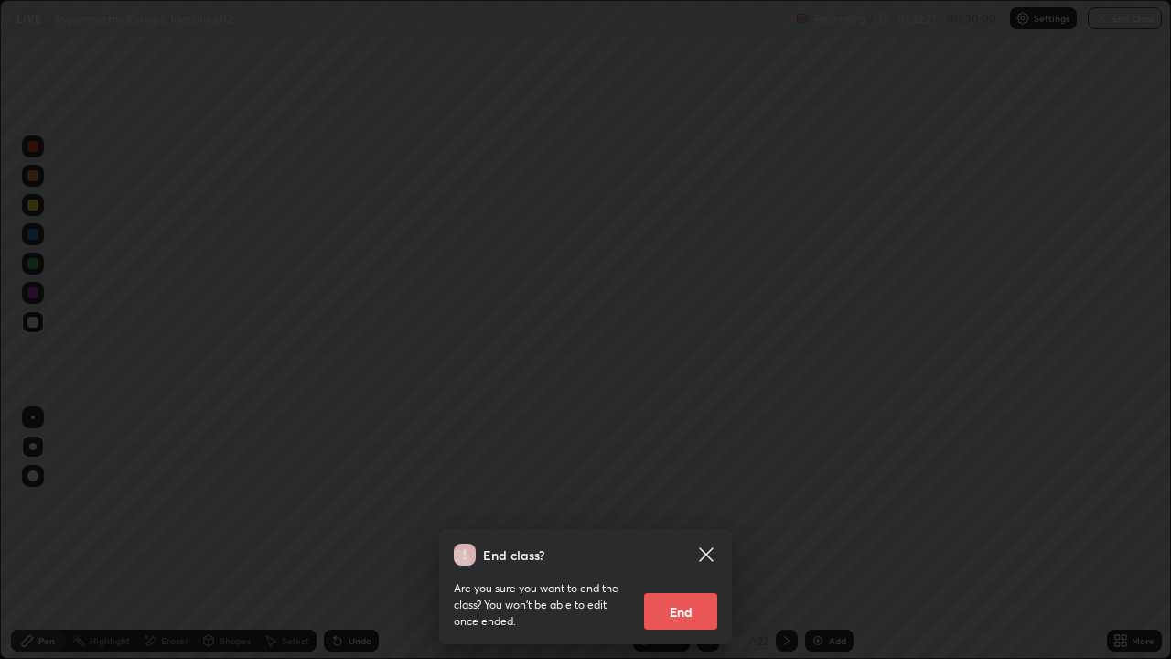
click at [705, 503] on button "End" at bounding box center [680, 611] width 73 height 37
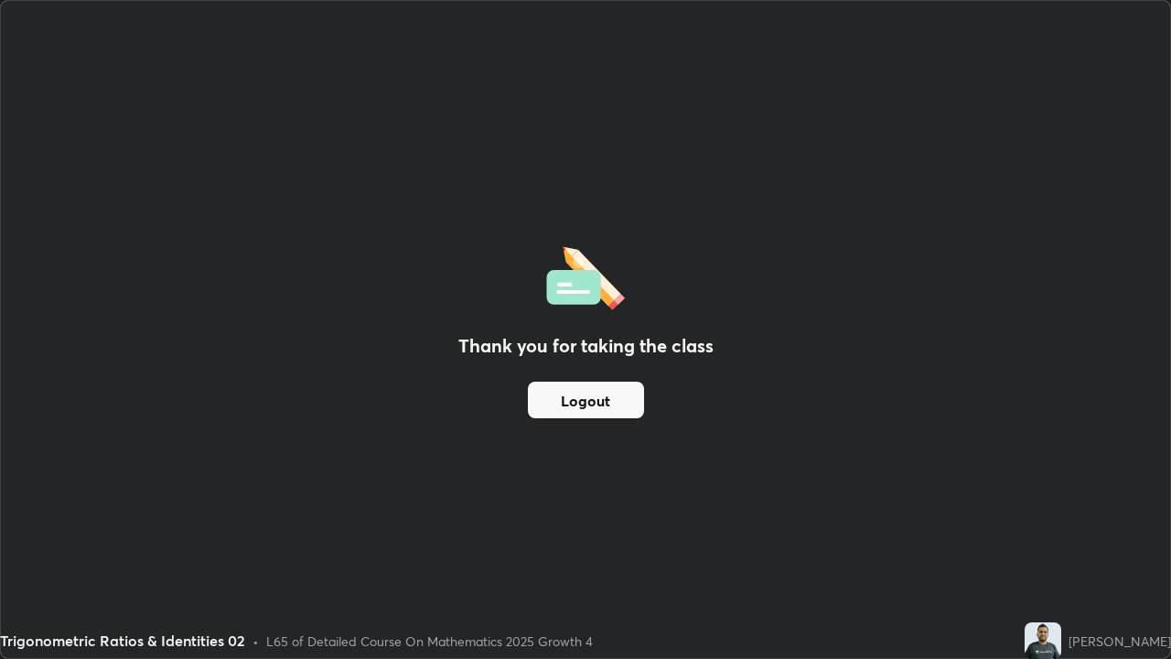
click at [637, 404] on button "Logout" at bounding box center [586, 400] width 116 height 37
